Goal: Information Seeking & Learning: Learn about a topic

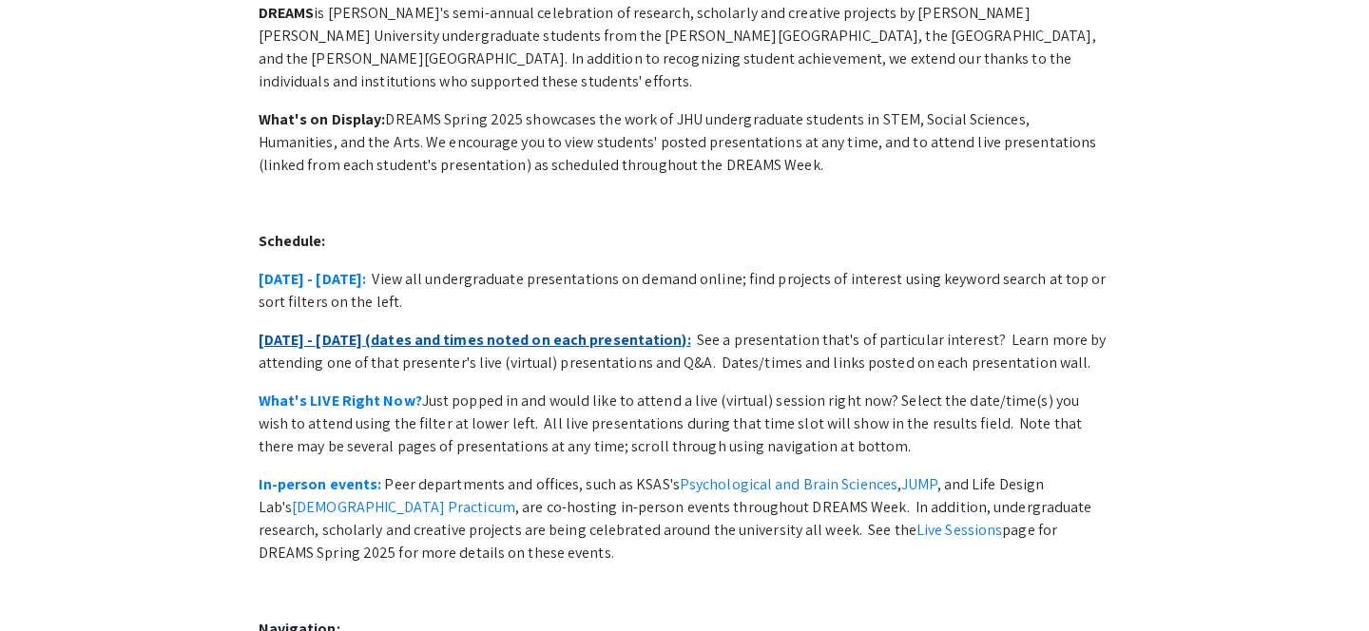
click at [524, 330] on link "[DATE] - [DATE] (dates and times noted on each presentation):" at bounding box center [475, 340] width 433 height 20
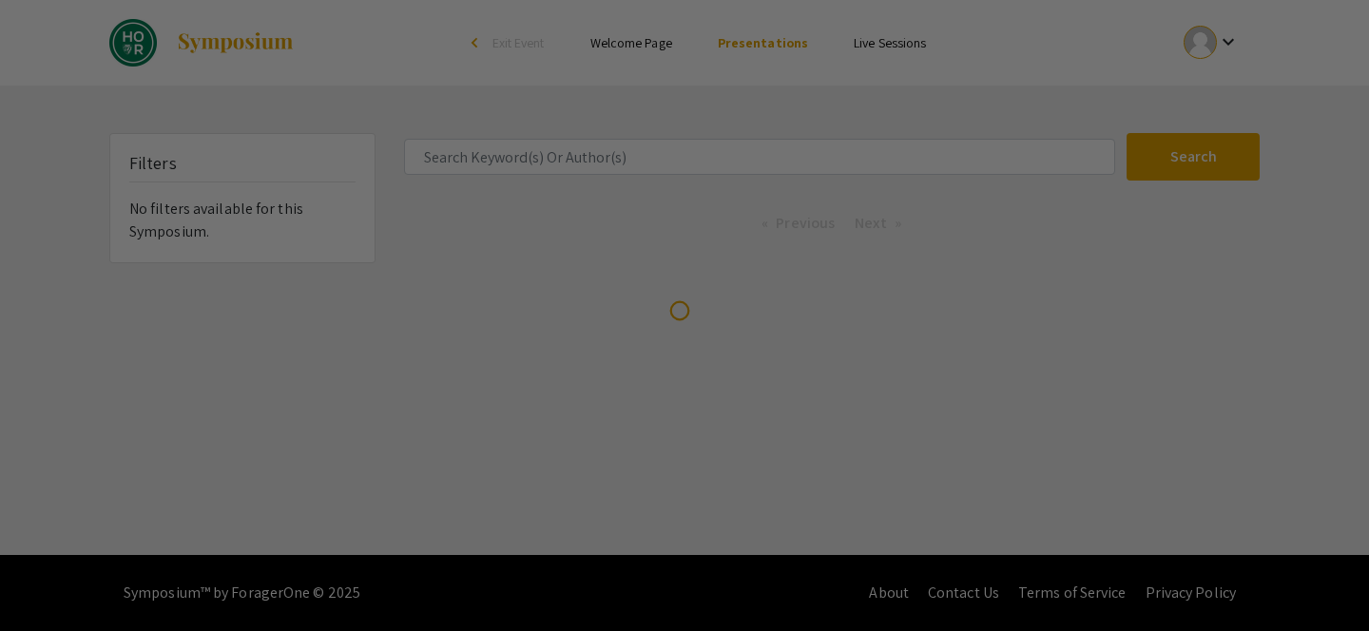
click at [642, 159] on div at bounding box center [684, 315] width 1369 height 631
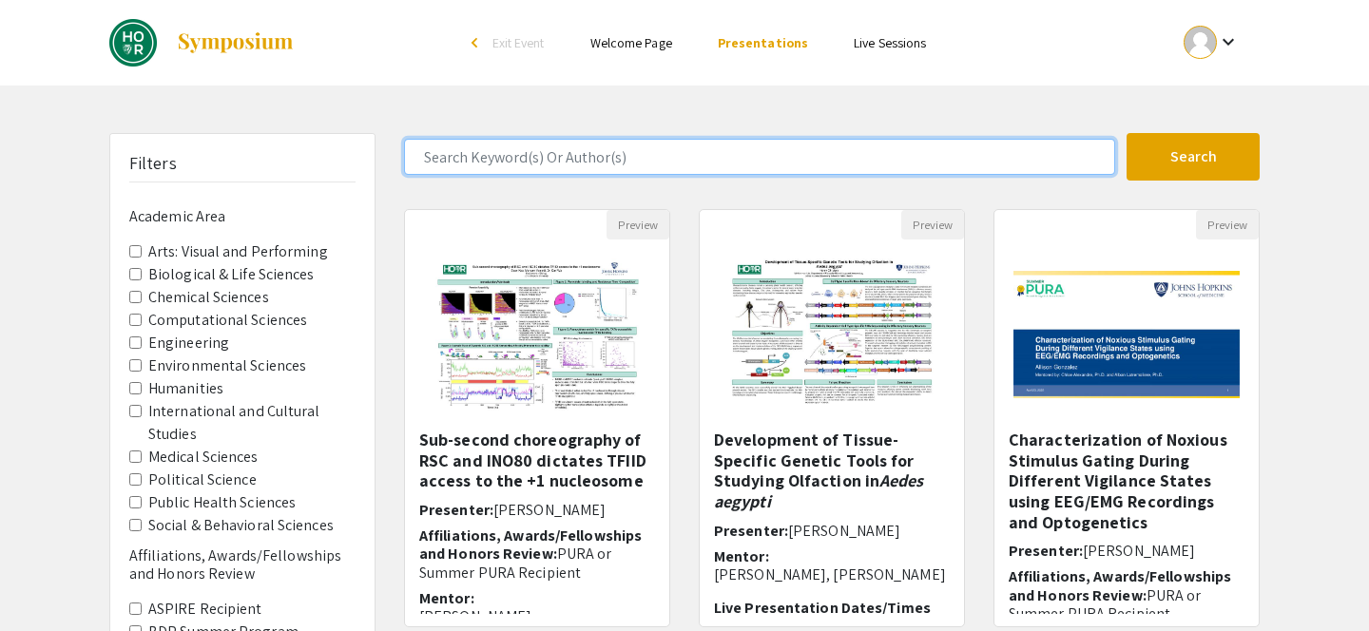
click at [596, 160] on input "Search Keyword(s) Or Author(s)" at bounding box center [759, 157] width 711 height 36
type input "victor"
click at [1126, 133] on button "Search" at bounding box center [1192, 157] width 133 height 48
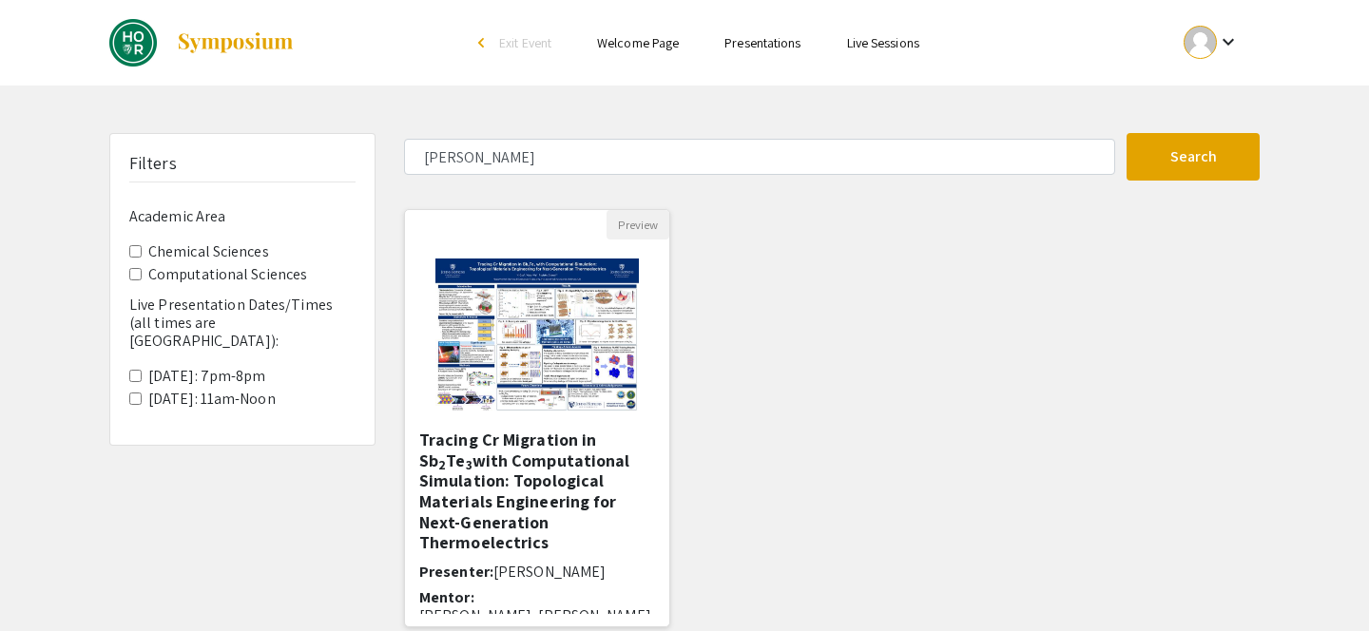
click at [590, 391] on img at bounding box center [536, 335] width 240 height 190
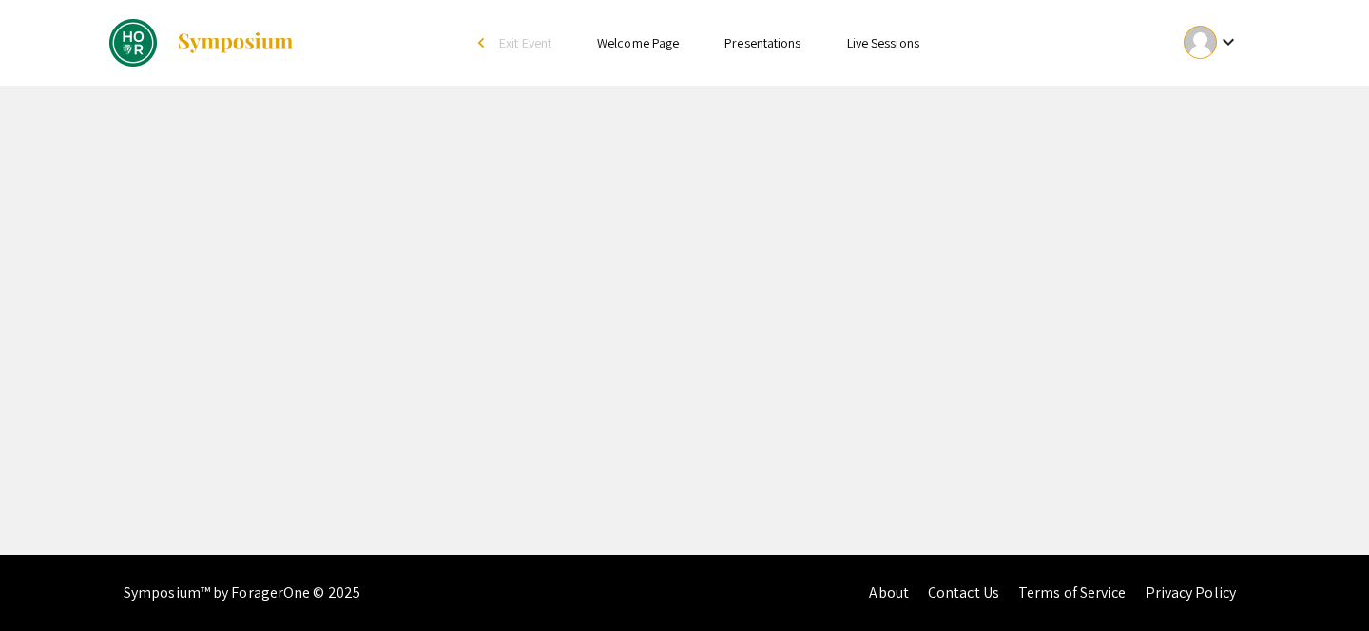
select select "custom"
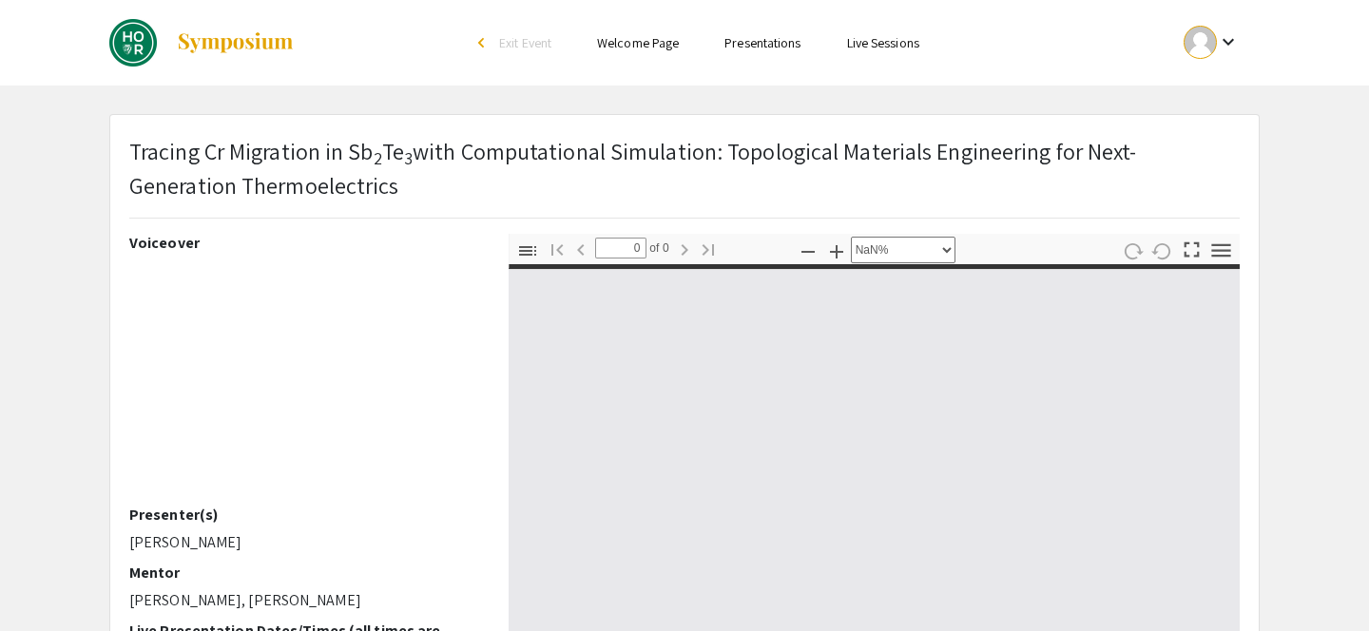
type input "1"
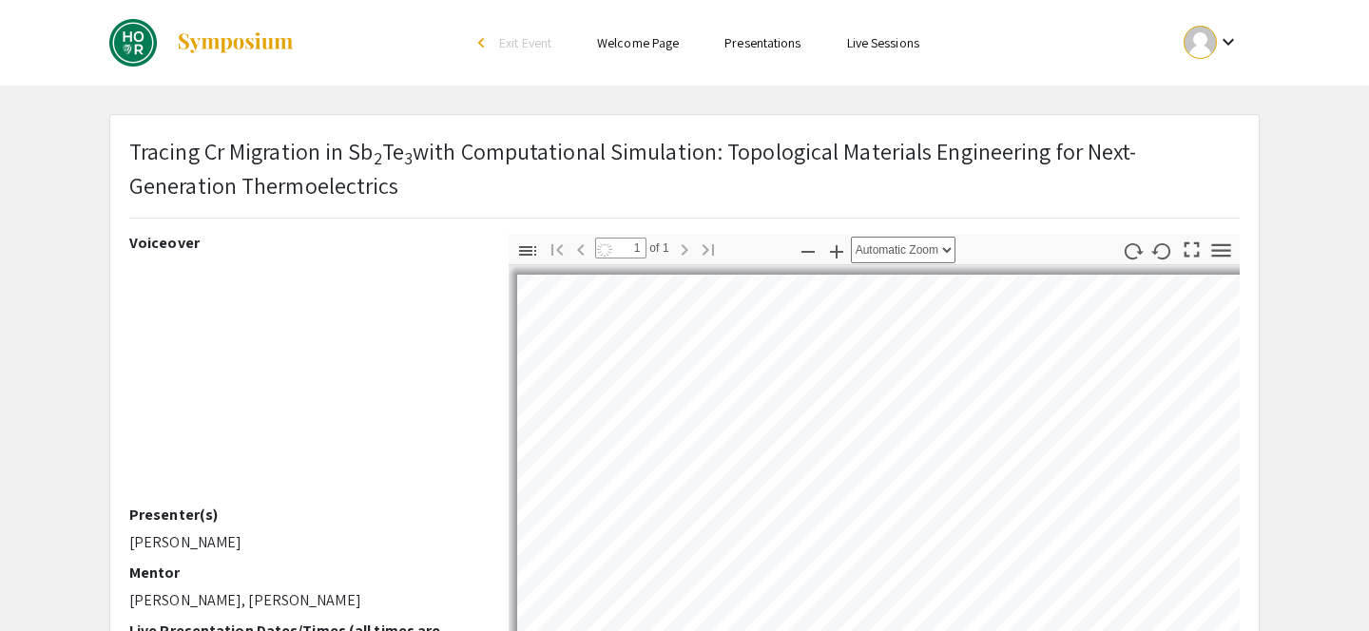
select select "custom"
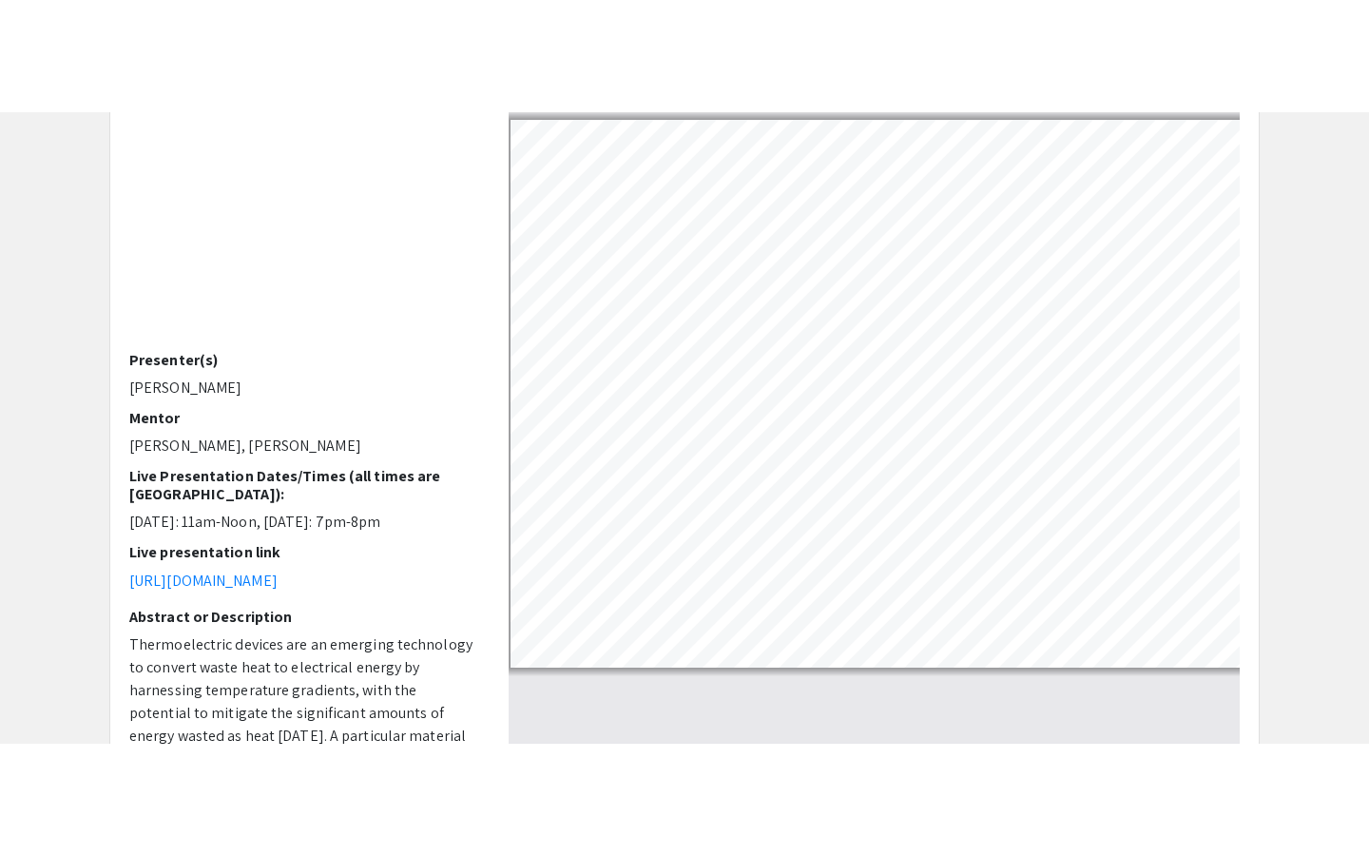
scroll to position [260, 0]
